Goal: Task Accomplishment & Management: Use online tool/utility

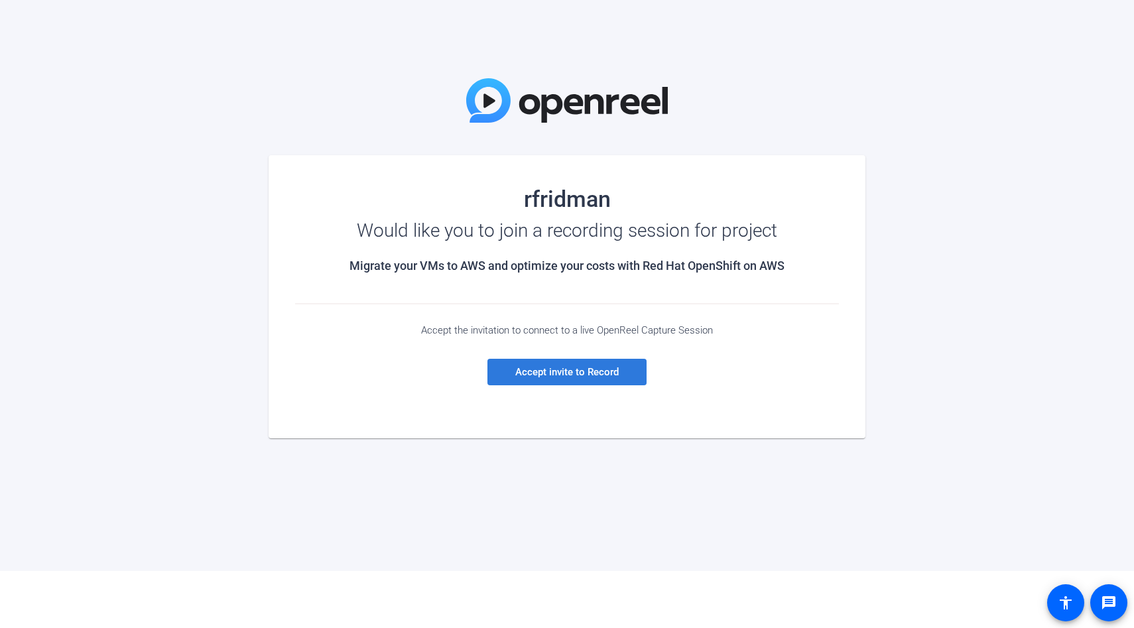
click at [557, 378] on span at bounding box center [567, 372] width 159 height 32
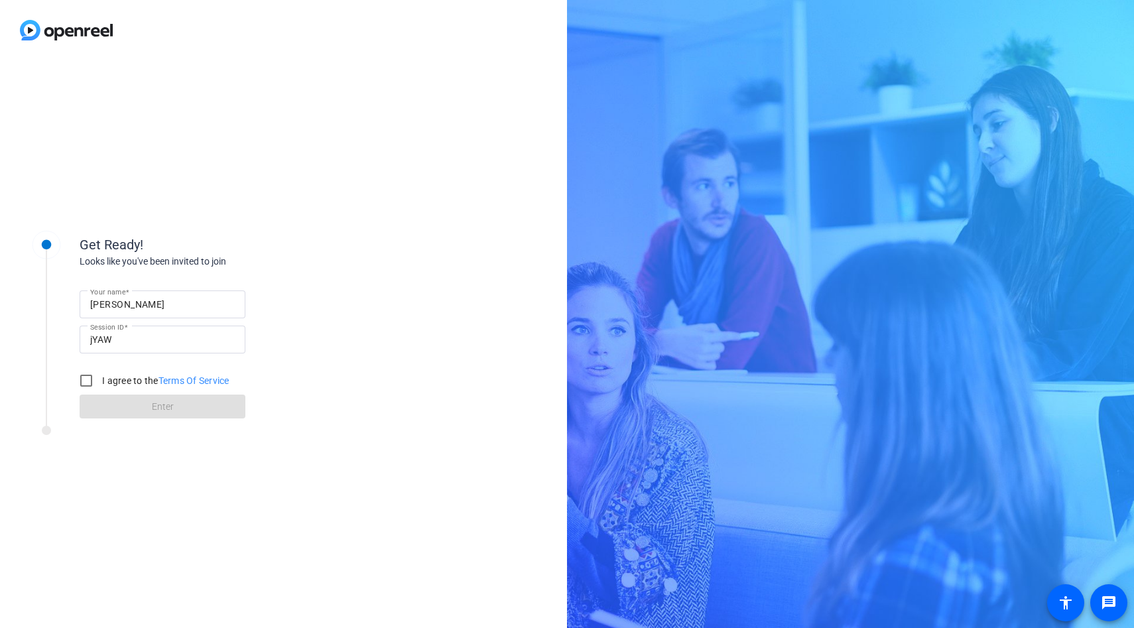
click at [189, 303] on input "[PERSON_NAME]" at bounding box center [162, 305] width 145 height 16
click at [89, 386] on input "I agree to the Terms Of Service" at bounding box center [86, 381] width 27 height 27
checkbox input "true"
click at [139, 409] on span at bounding box center [163, 407] width 166 height 32
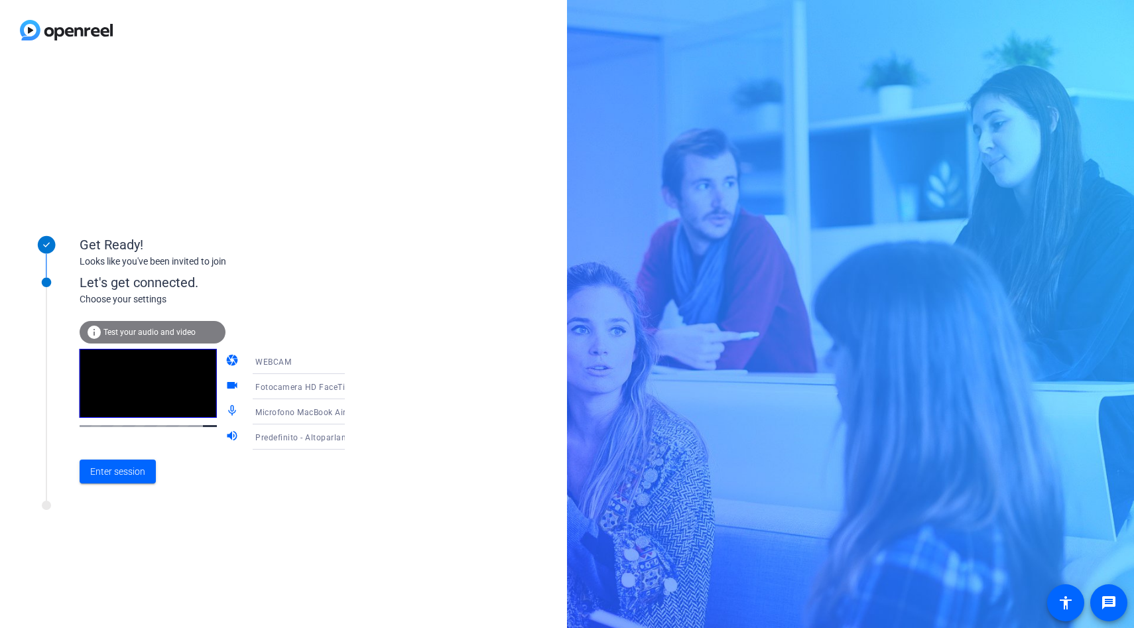
click at [355, 361] on icon at bounding box center [358, 361] width 7 height 3
click at [333, 361] on div at bounding box center [567, 314] width 1134 height 628
click at [350, 390] on icon at bounding box center [358, 387] width 16 height 16
click at [333, 390] on div at bounding box center [567, 314] width 1134 height 628
click at [350, 411] on icon at bounding box center [358, 412] width 16 height 16
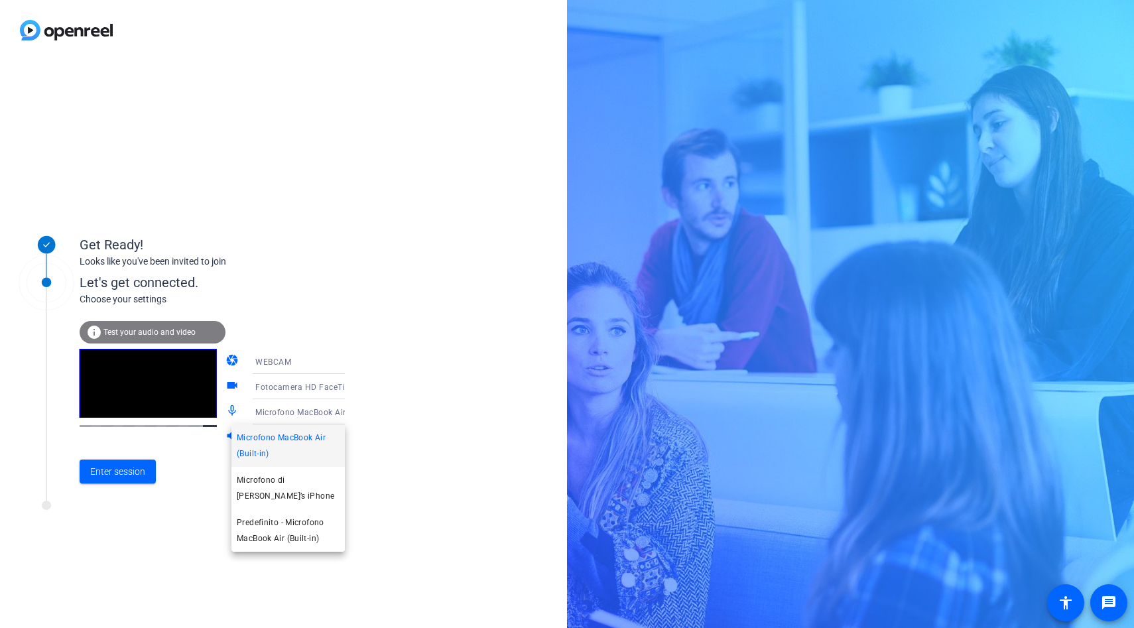
click at [331, 411] on div at bounding box center [567, 314] width 1134 height 628
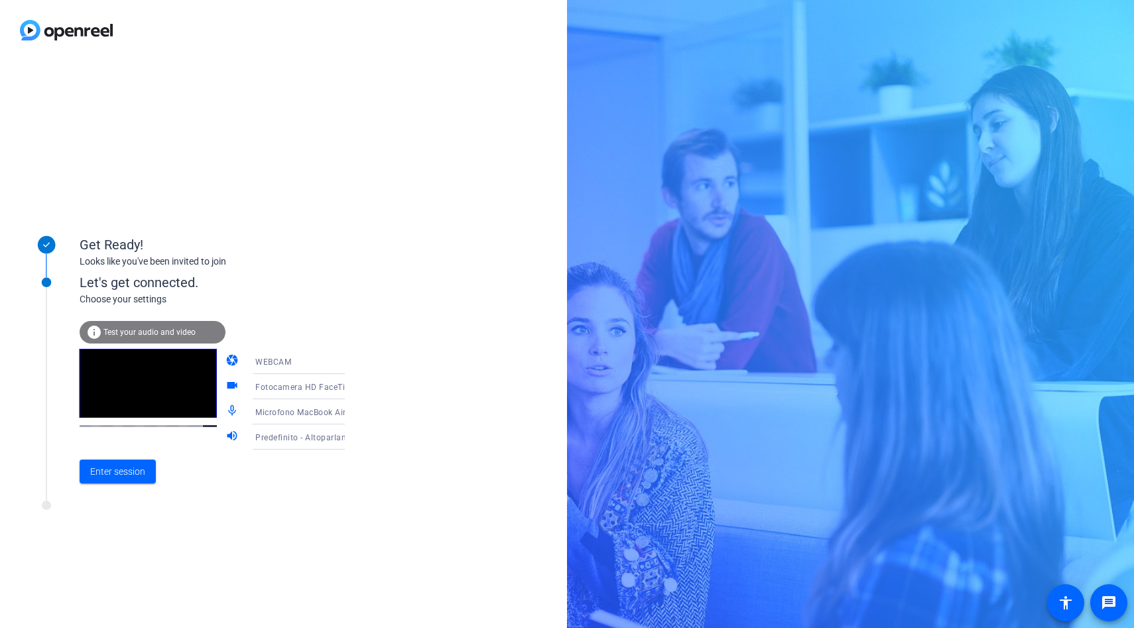
click at [355, 437] on icon at bounding box center [358, 437] width 7 height 3
click at [330, 437] on div at bounding box center [567, 314] width 1134 height 628
click at [125, 478] on span "Enter session" at bounding box center [117, 472] width 55 height 14
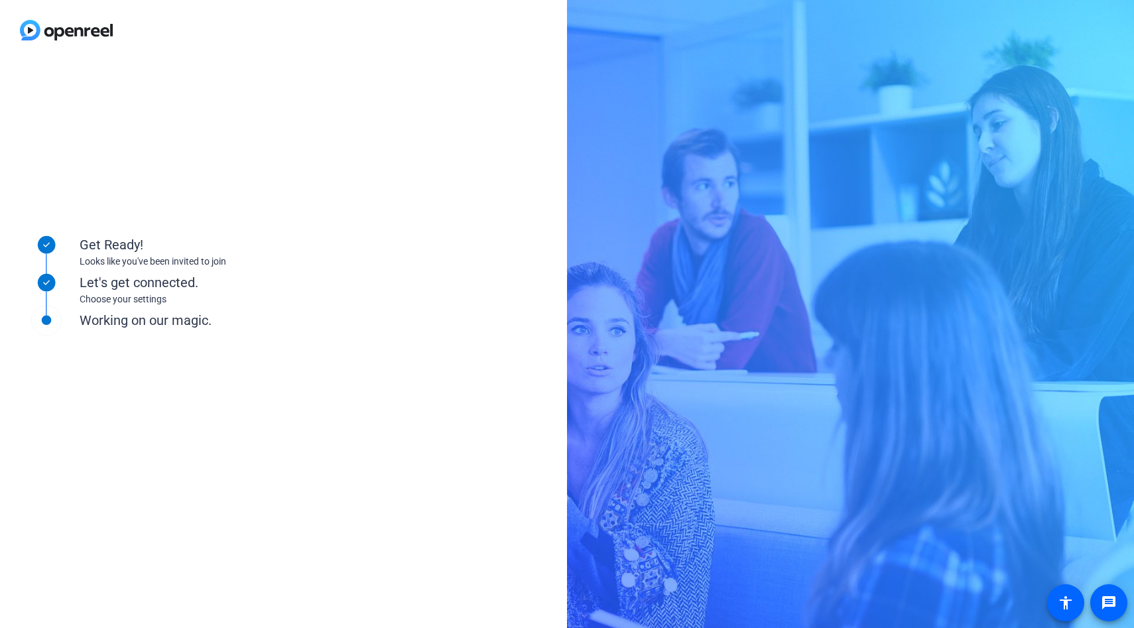
click at [122, 297] on div "Choose your settings" at bounding box center [212, 300] width 265 height 14
click at [157, 324] on div "Working on our magic." at bounding box center [212, 320] width 265 height 20
